Goal: Task Accomplishment & Management: Manage account settings

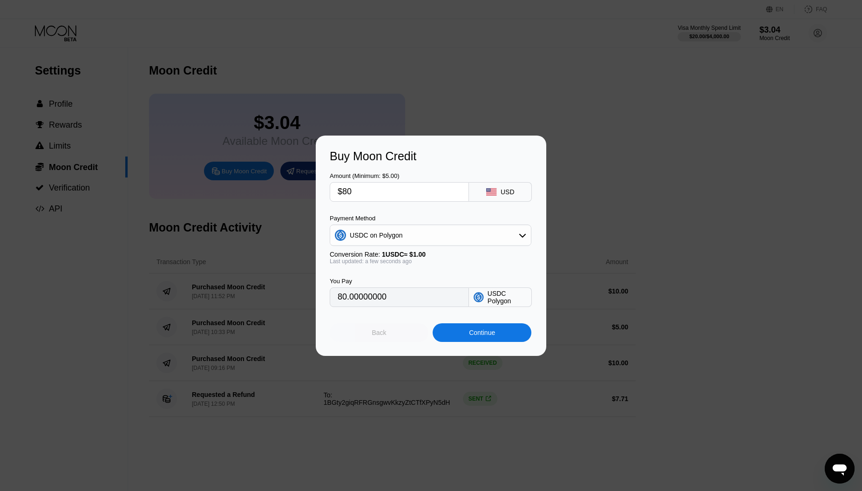
click at [386, 332] on div "Back" at bounding box center [379, 332] width 14 height 7
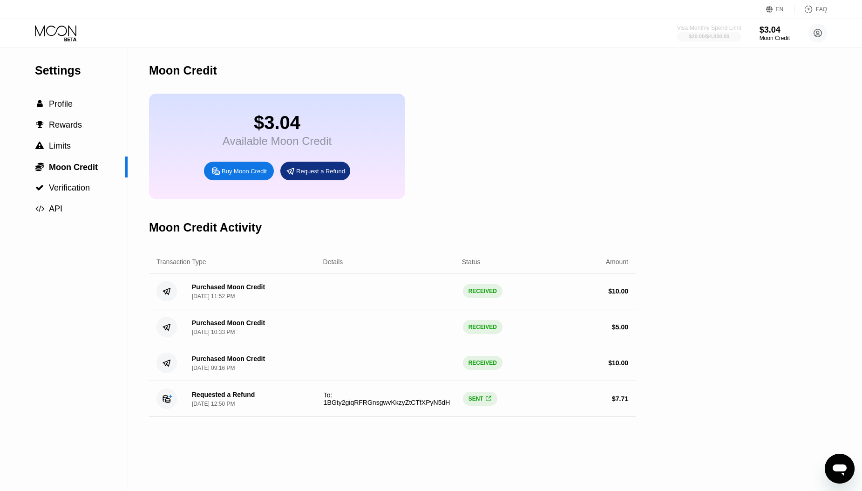
click at [722, 35] on div "$20.00 / $4,000.00" at bounding box center [709, 37] width 41 height 6
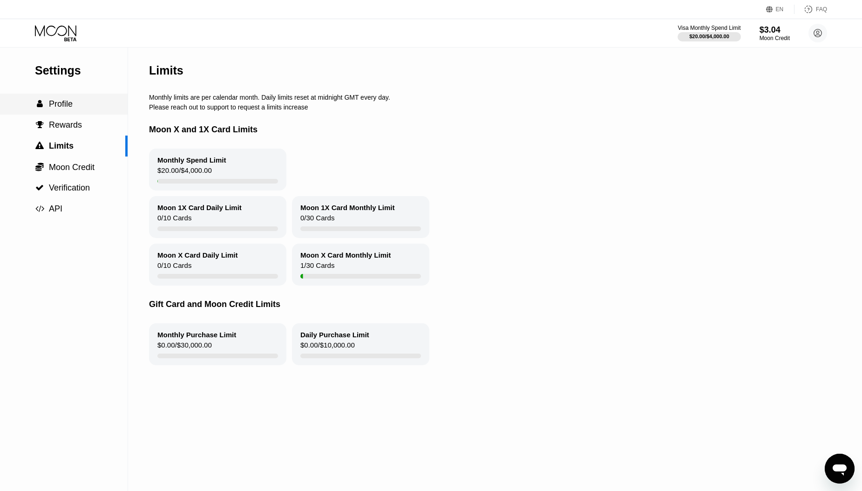
click at [68, 107] on span "Profile" at bounding box center [61, 103] width 24 height 9
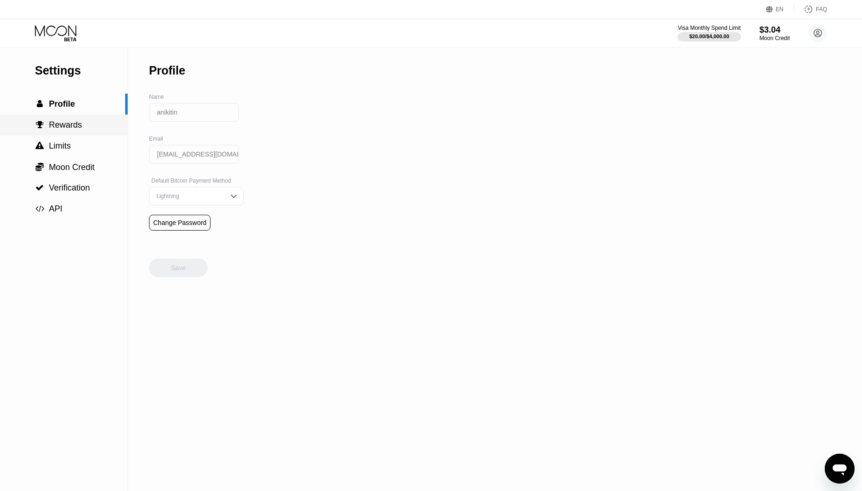
click at [75, 124] on span "Rewards" at bounding box center [65, 124] width 33 height 9
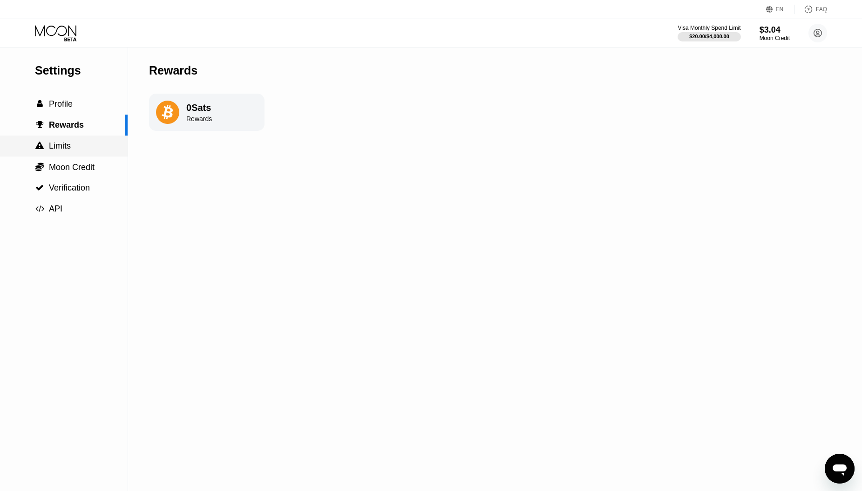
click at [73, 146] on div " Limits" at bounding box center [64, 146] width 128 height 10
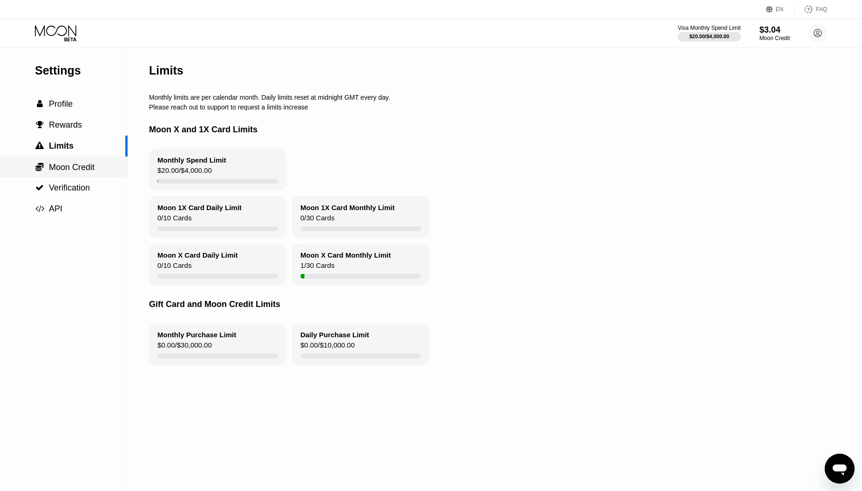
click at [72, 163] on span "Moon Credit" at bounding box center [72, 167] width 46 height 9
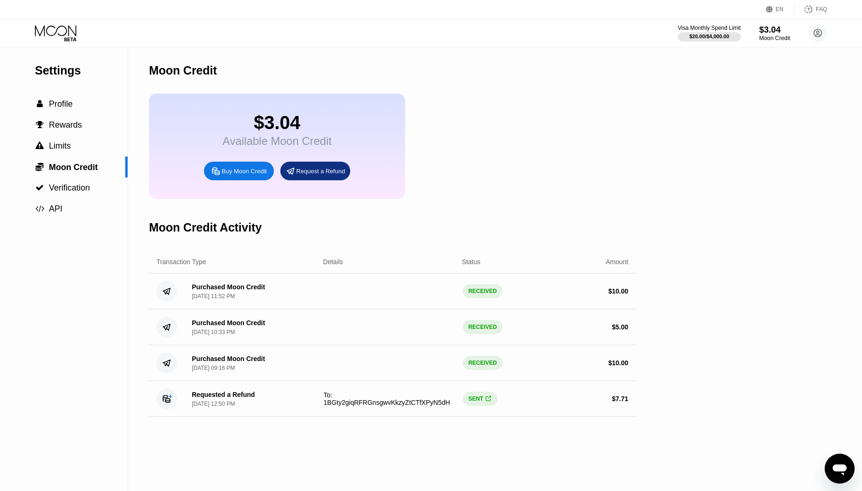
click at [771, 36] on div "Moon Credit" at bounding box center [774, 38] width 31 height 7
click at [766, 30] on div "$3.04" at bounding box center [774, 30] width 31 height 10
click at [842, 83] on div "Settings  Profile  Rewards  Limits  Moon Credit  Verification  API Moon C…" at bounding box center [431, 269] width 862 height 443
click at [836, 473] on icon "Открыть окно обмена сообщениями" at bounding box center [839, 468] width 17 height 17
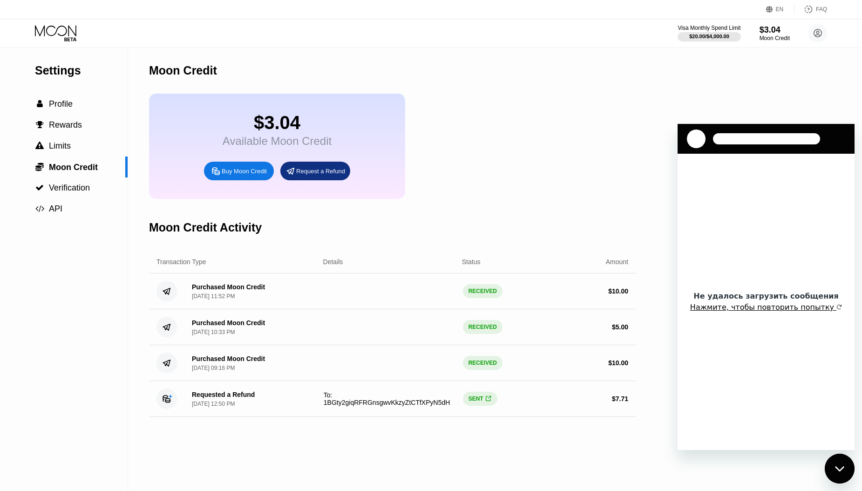
click at [770, 307] on button "Нажмите, чтобы повторить попытку" at bounding box center [766, 307] width 152 height 9
click at [594, 137] on div "$3.04 Available Moon Credit Buy Moon Credit Request a Refund" at bounding box center [392, 146] width 487 height 105
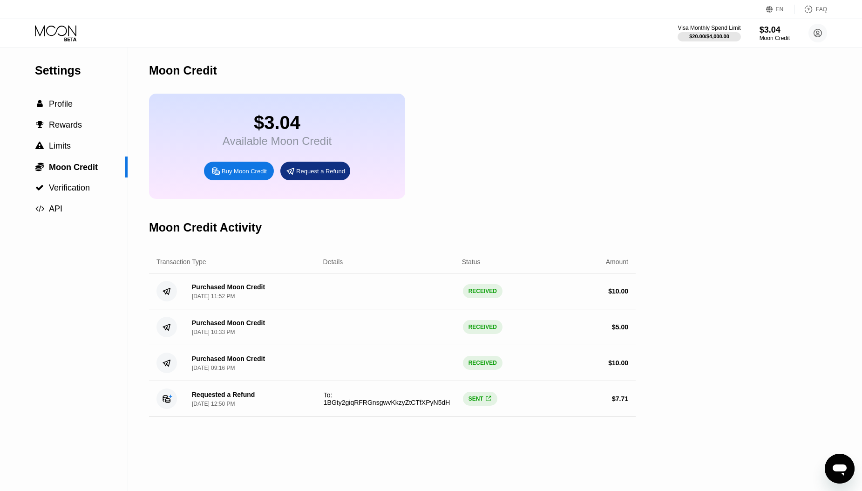
click at [837, 462] on icon "Открыть окно обмена сообщениями" at bounding box center [839, 468] width 17 height 17
click at [834, 465] on icon "Открыть окно обмена сообщениями" at bounding box center [840, 469] width 14 height 11
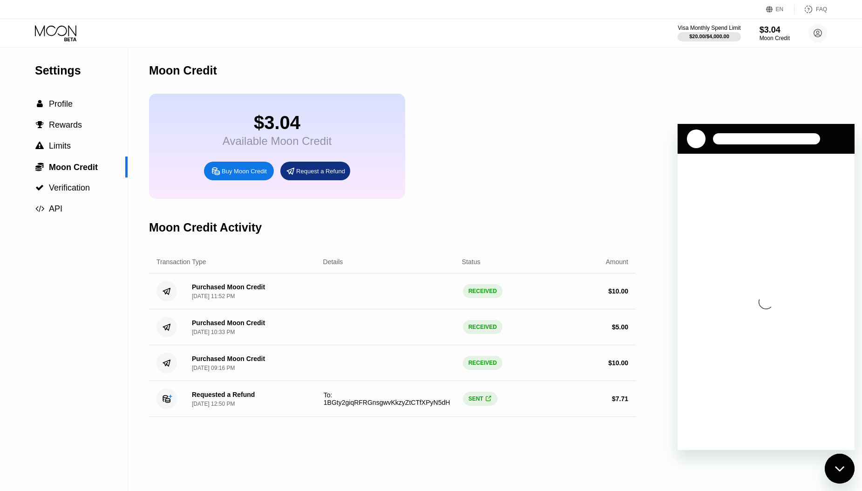
click at [482, 401] on div "SENT " at bounding box center [480, 399] width 34 height 14
click at [477, 399] on div "SENT " at bounding box center [480, 399] width 34 height 14
click at [489, 400] on span "" at bounding box center [488, 398] width 5 height 7
click at [501, 79] on div "Moon Credit" at bounding box center [392, 71] width 487 height 46
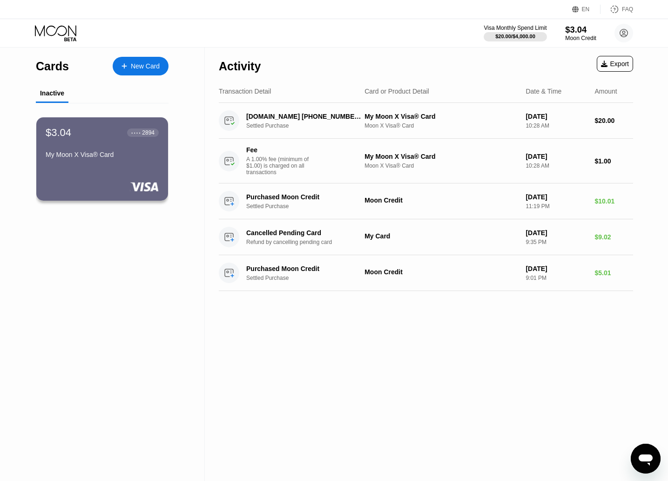
click at [567, 35] on div "Moon Credit" at bounding box center [580, 38] width 31 height 7
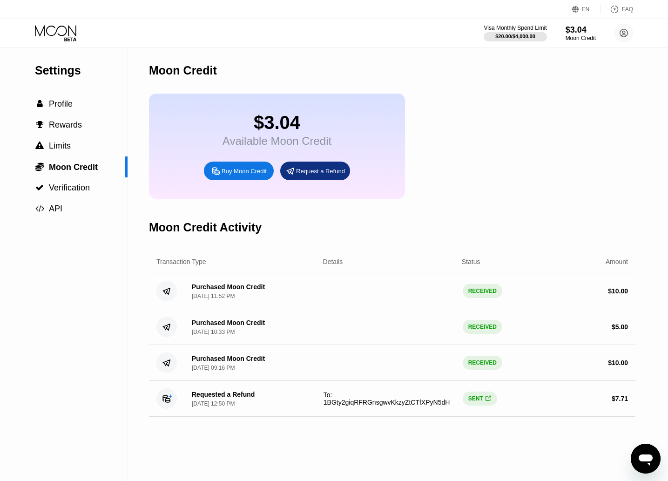
click at [646, 460] on icon "Открыть окно обмена сообщениями" at bounding box center [646, 460] width 14 height 11
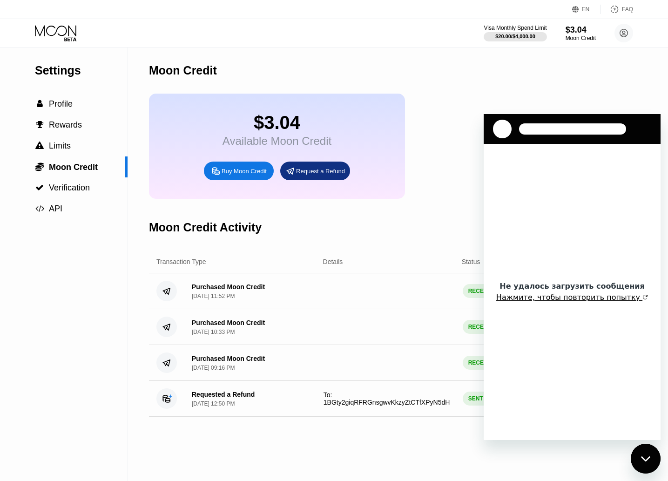
click at [624, 298] on button "Нажмите, чтобы повторить попытку" at bounding box center [572, 297] width 152 height 9
click at [555, 67] on div "Moon Credit" at bounding box center [392, 71] width 487 height 46
click at [586, 7] on div "EN" at bounding box center [586, 9] width 8 height 7
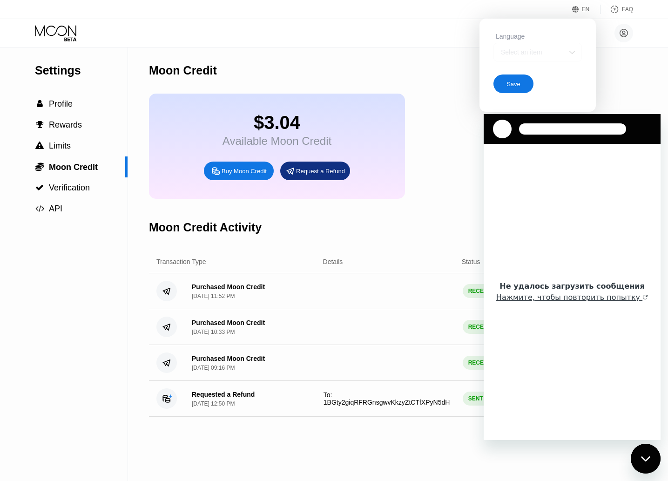
click at [555, 54] on div "Select an item" at bounding box center [531, 51] width 64 height 7
click at [501, 132] on div at bounding box center [502, 129] width 19 height 19
click at [332, 75] on div "Moon Credit" at bounding box center [392, 71] width 487 height 46
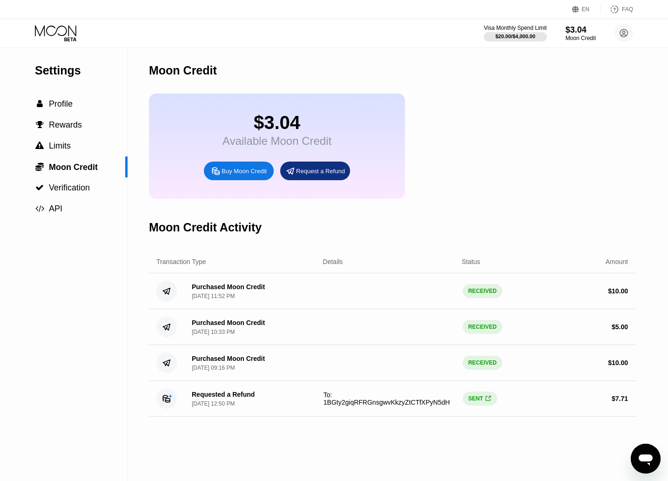
click at [585, 14] on div "EN Language Select an item Save FAQ" at bounding box center [334, 9] width 668 height 19
click at [583, 10] on div "EN" at bounding box center [586, 9] width 8 height 7
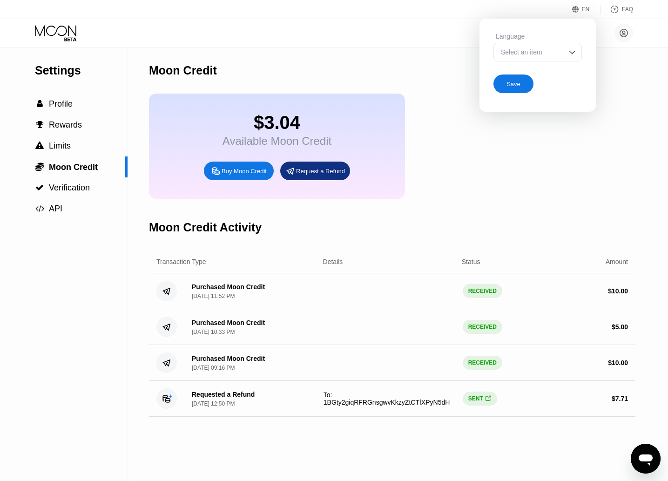
click at [561, 54] on div "Select an item" at bounding box center [531, 51] width 64 height 7
click at [614, 87] on div "Moon Credit" at bounding box center [392, 71] width 487 height 46
click at [66, 102] on span "Profile" at bounding box center [61, 103] width 24 height 9
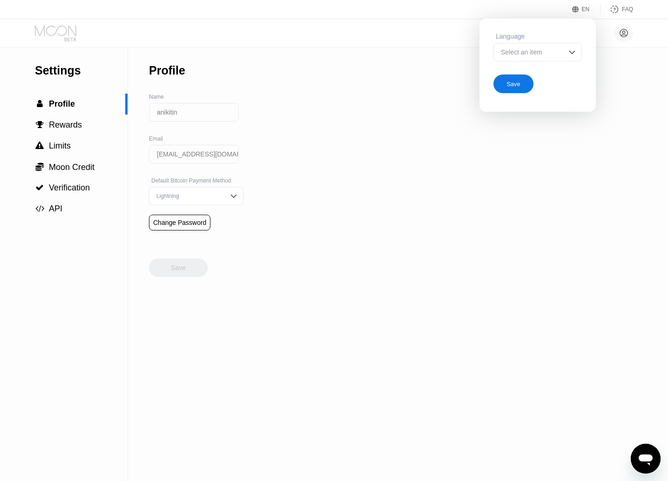
click at [64, 35] on icon at bounding box center [56, 33] width 43 height 16
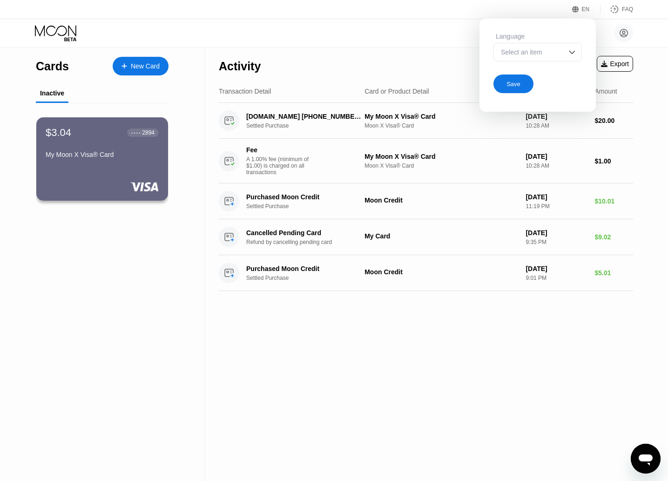
click at [465, 356] on div "Activity Export Transaction Detail Card or Product Detail Date & Time Amount AI…" at bounding box center [426, 265] width 442 height 434
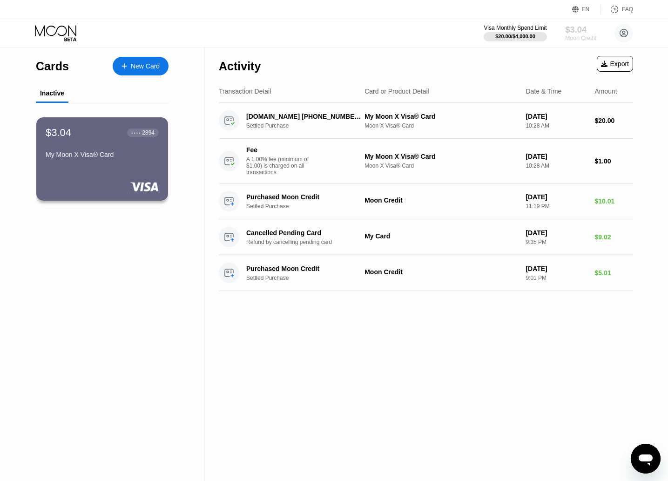
click at [573, 32] on div "$3.04" at bounding box center [580, 30] width 31 height 10
